Goal: Task Accomplishment & Management: Manage account settings

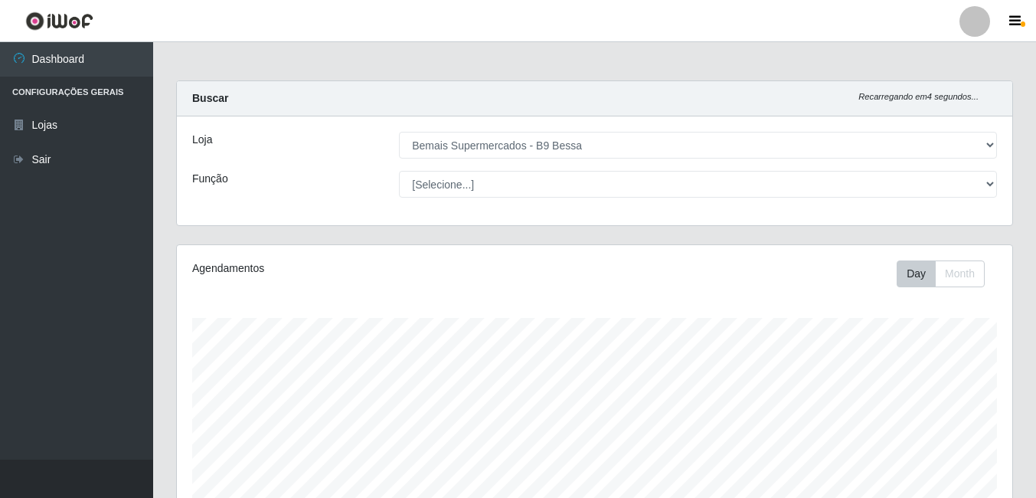
select select "410"
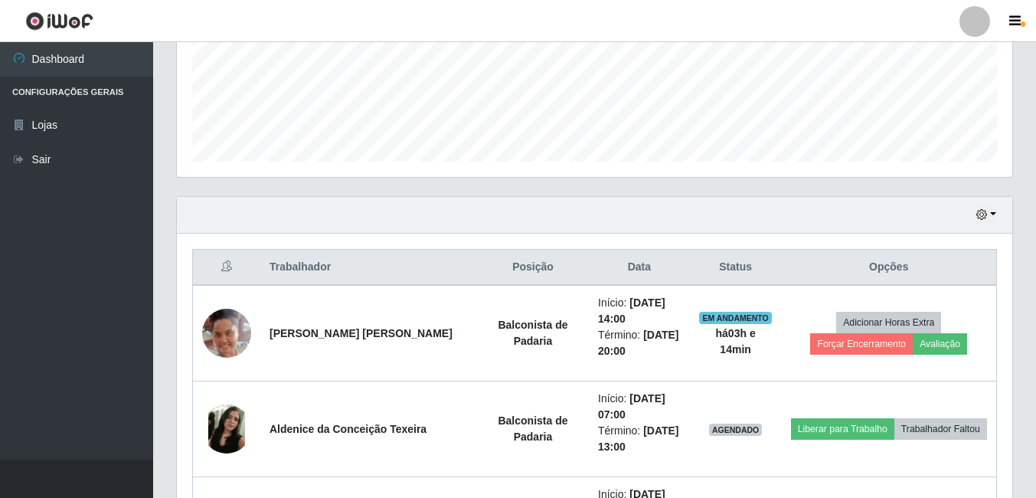
scroll to position [459, 0]
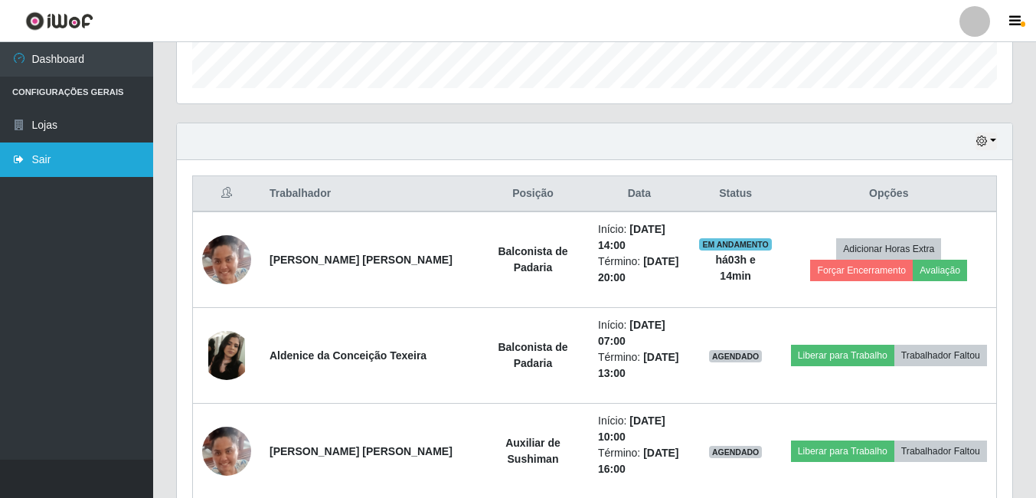
click at [49, 165] on link "Sair" at bounding box center [76, 159] width 153 height 34
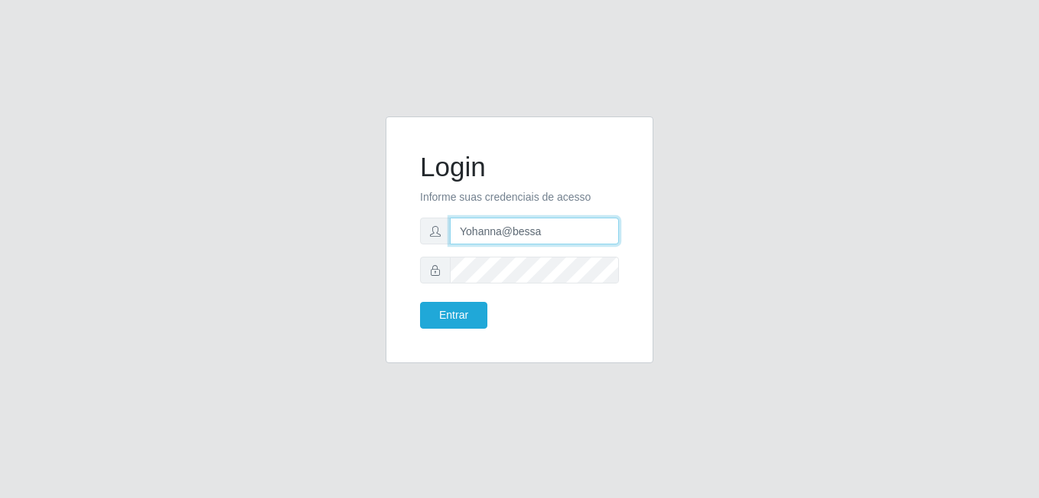
click at [568, 237] on input "Yohanna@bessa" at bounding box center [534, 230] width 169 height 27
type input "Y"
type input "sabrina@b9"
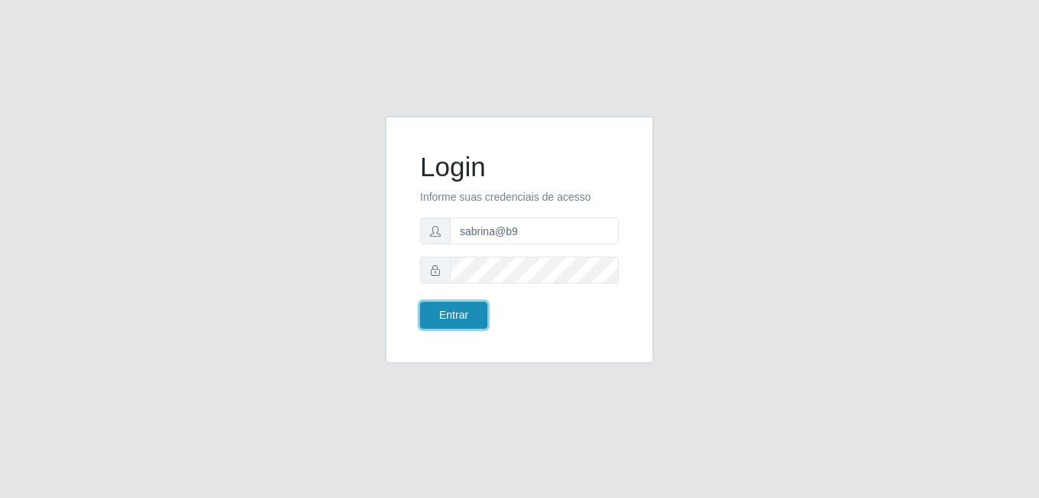
click at [471, 310] on button "Entrar" at bounding box center [453, 315] width 67 height 27
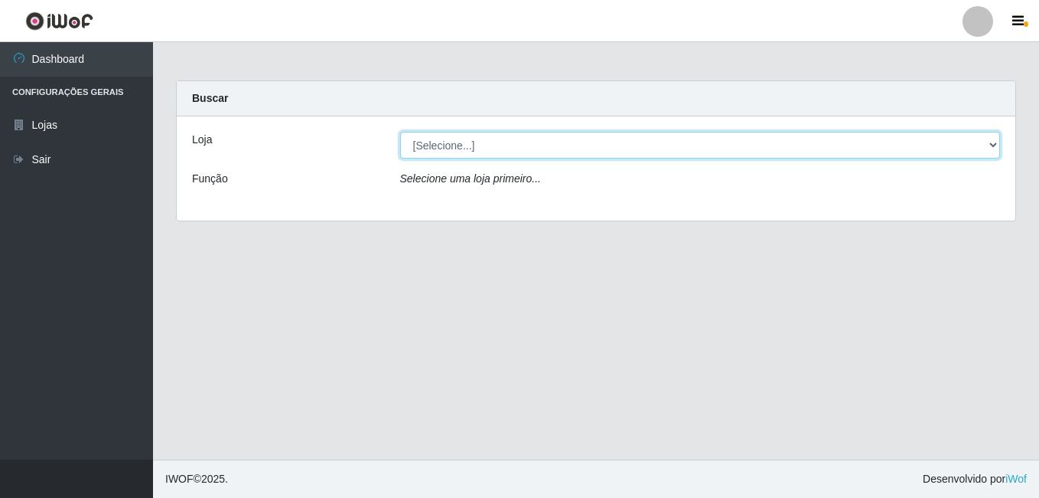
click at [991, 148] on select "[Selecione...] Bemais Supermercados - B9 Bessa" at bounding box center [700, 145] width 601 height 27
select select "410"
click at [400, 132] on select "[Selecione...] Bemais Supermercados - B9 Bessa" at bounding box center [700, 145] width 601 height 27
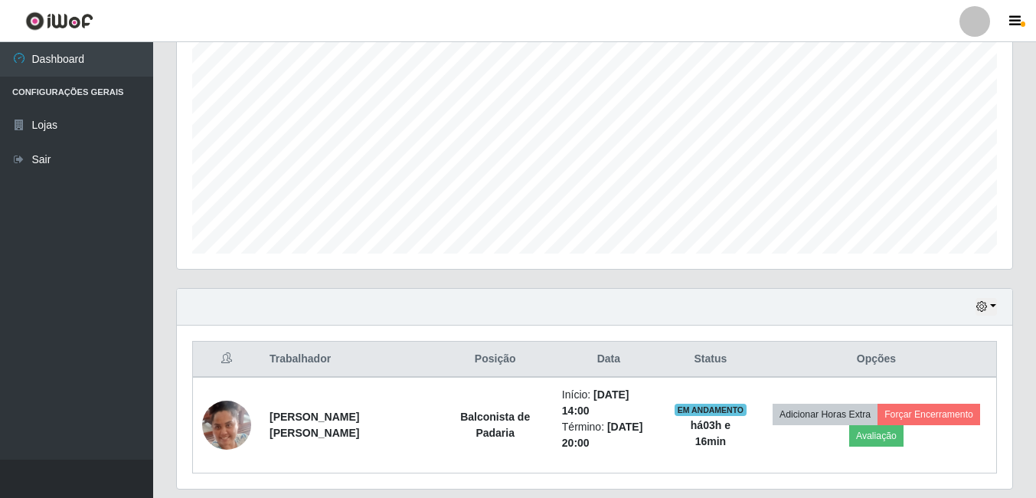
scroll to position [342, 0]
